Goal: Information Seeking & Learning: Learn about a topic

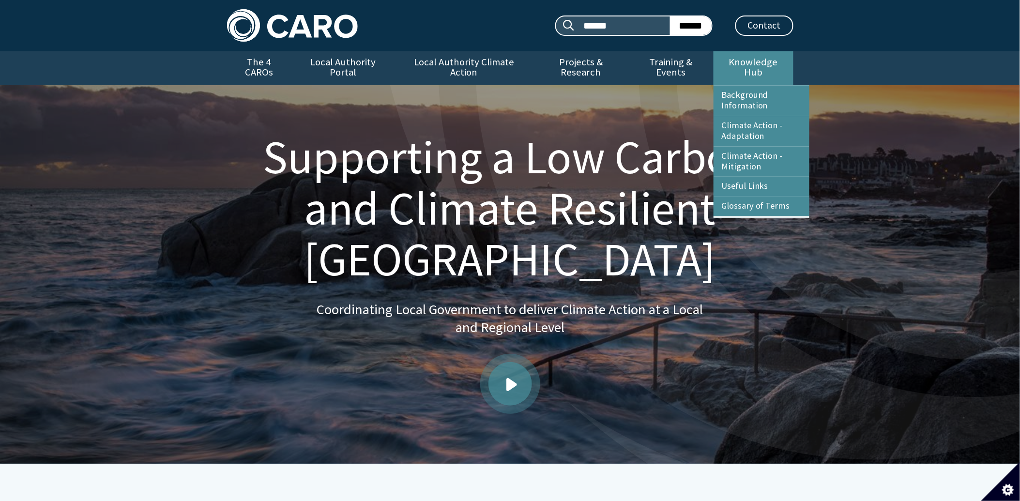
click at [757, 56] on link "Knowledge Hub" at bounding box center [752, 68] width 79 height 34
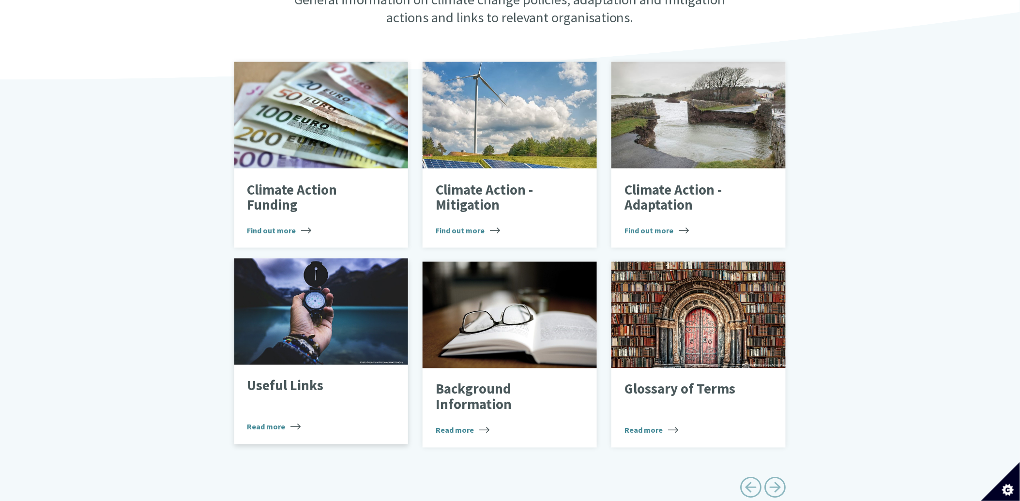
scroll to position [322, 0]
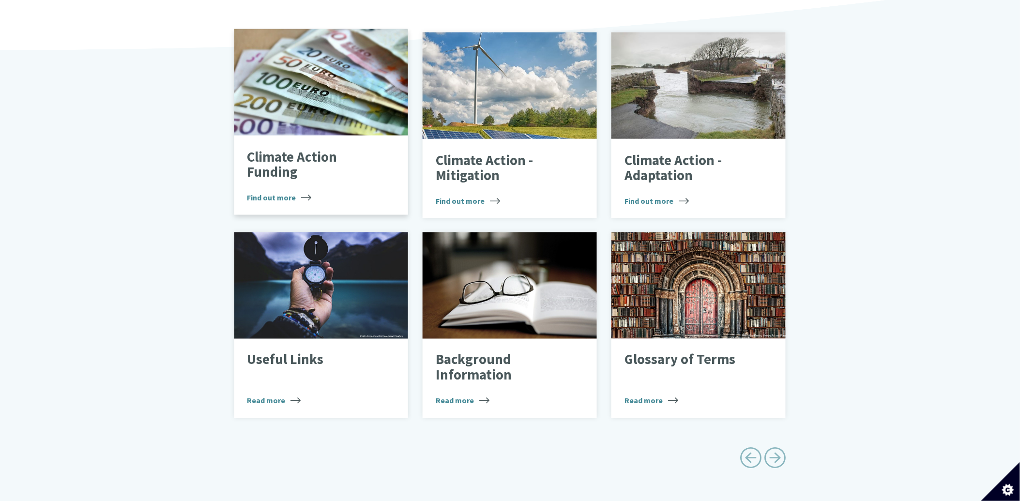
click at [274, 150] on p "Climate Action Funding" at bounding box center [313, 165] width 133 height 30
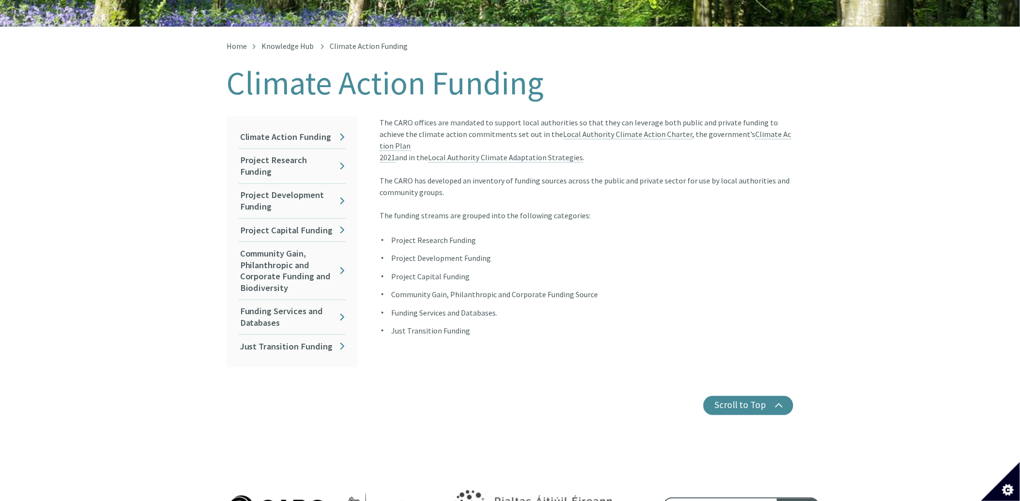
scroll to position [215, 0]
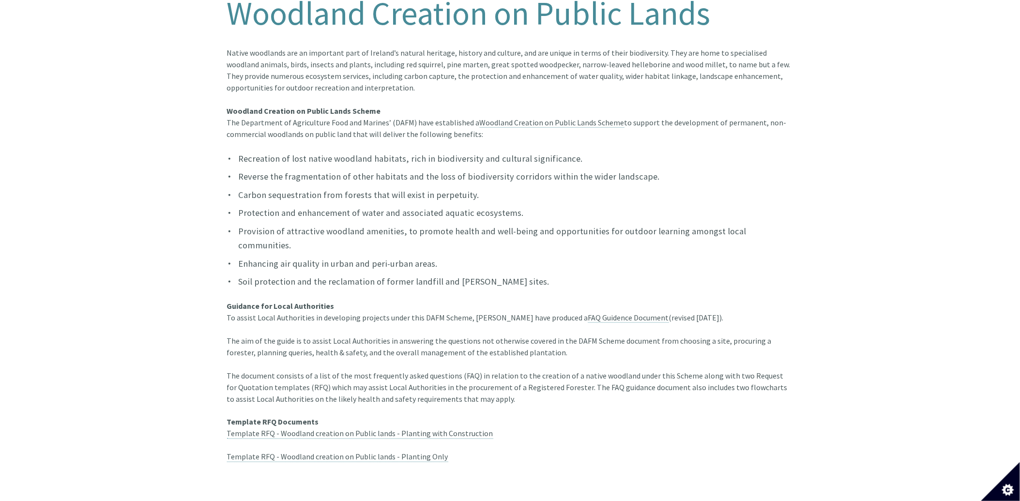
scroll to position [269, 0]
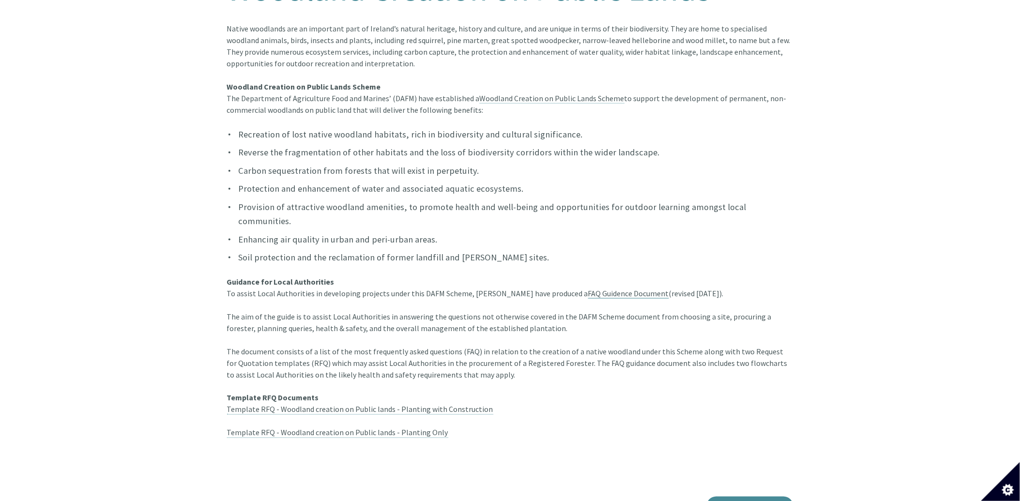
click at [604, 288] on link "FAQ Guidence Document" at bounding box center [628, 293] width 81 height 10
